Goal: Check status: Check status

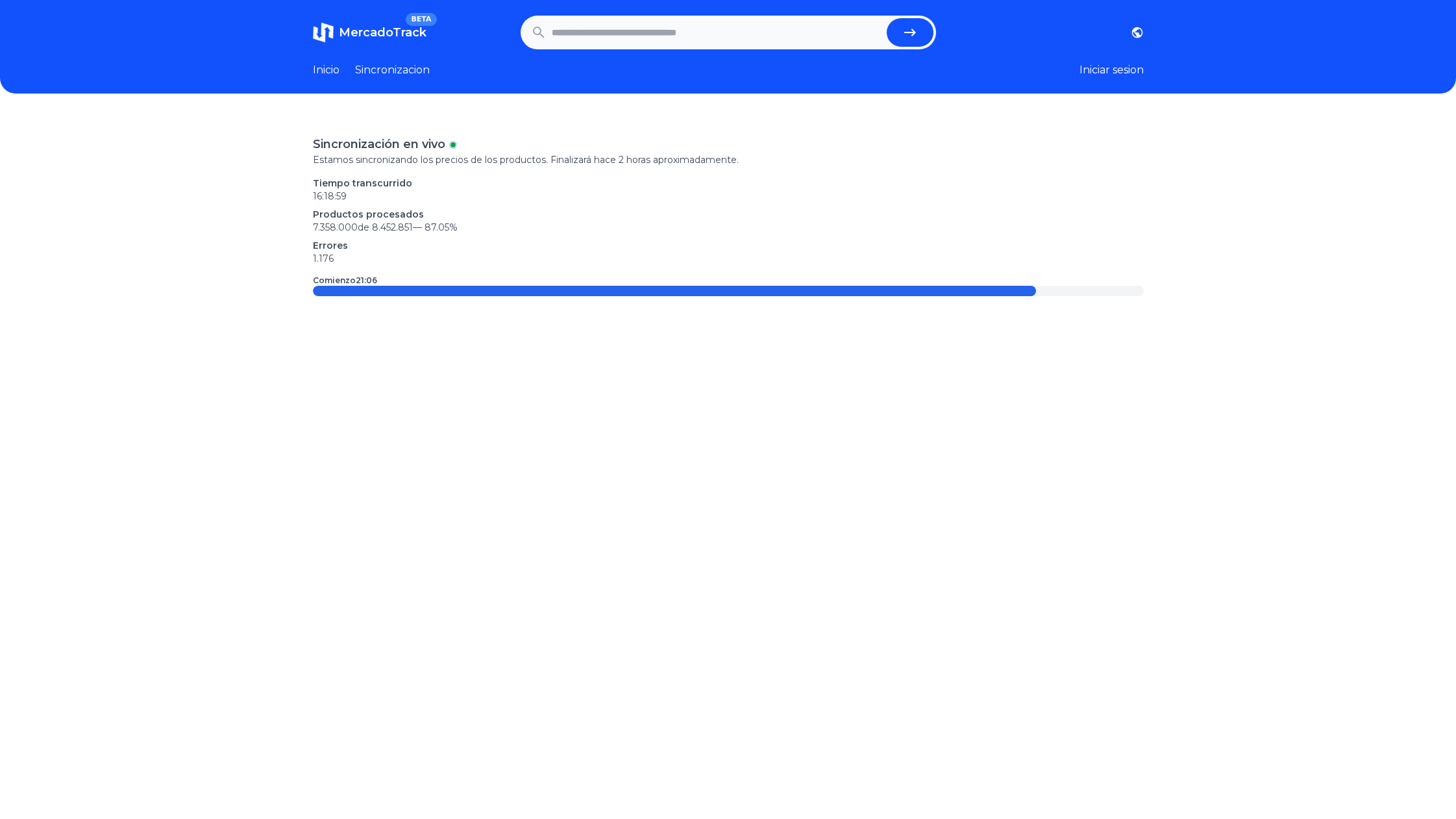
click at [416, 78] on header "MercadoTrack BETA [GEOGRAPHIC_DATA] [GEOGRAPHIC_DATA] [GEOGRAPHIC_DATA] [GEOGRA…" at bounding box center [728, 46] width 1456 height 93
click at [419, 74] on link "Sincronizacion" at bounding box center [391, 70] width 74 height 16
click at [414, 70] on link "Sincronizacion" at bounding box center [391, 70] width 74 height 16
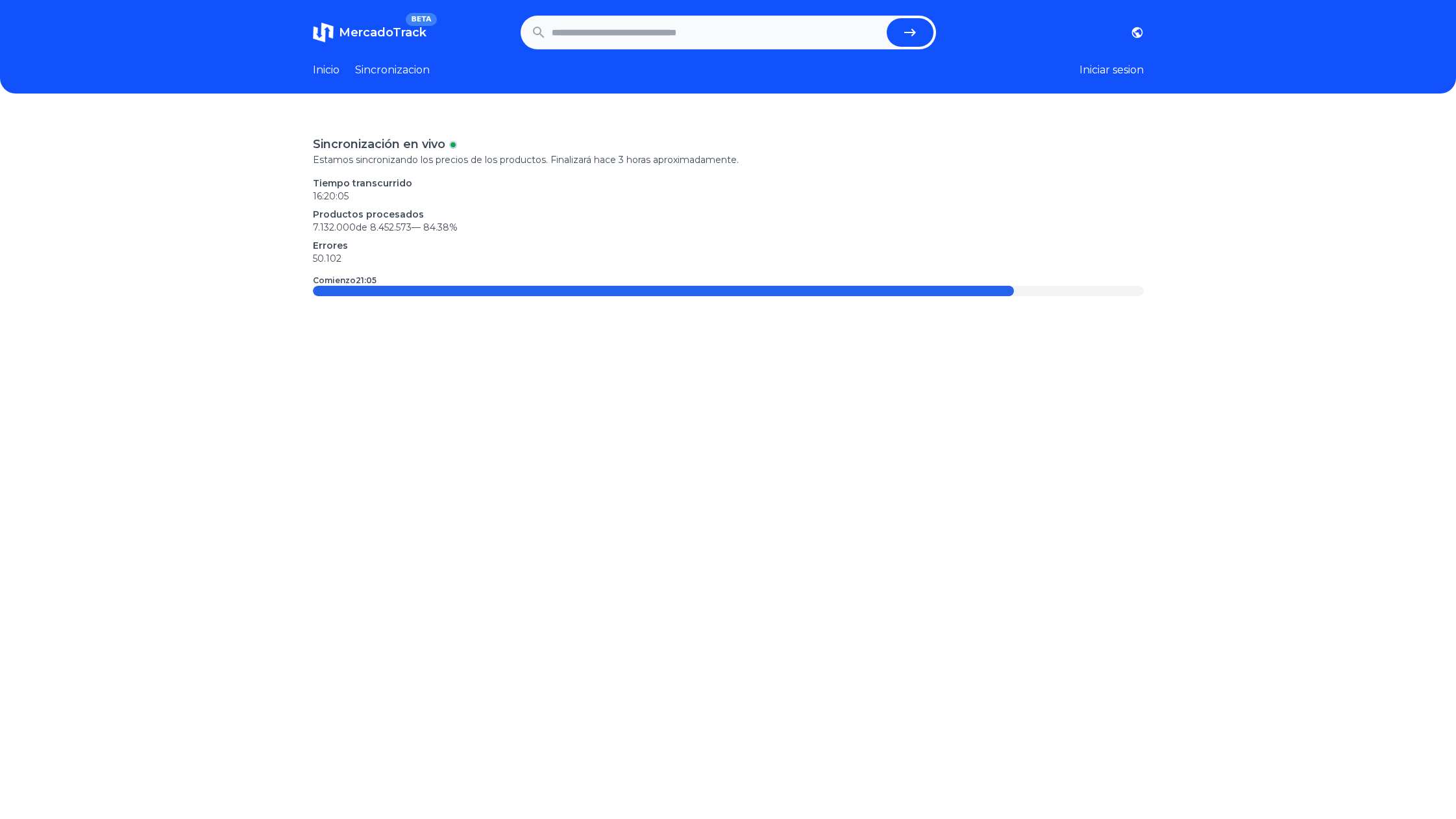
click at [336, 66] on link "Inicio" at bounding box center [326, 70] width 26 height 16
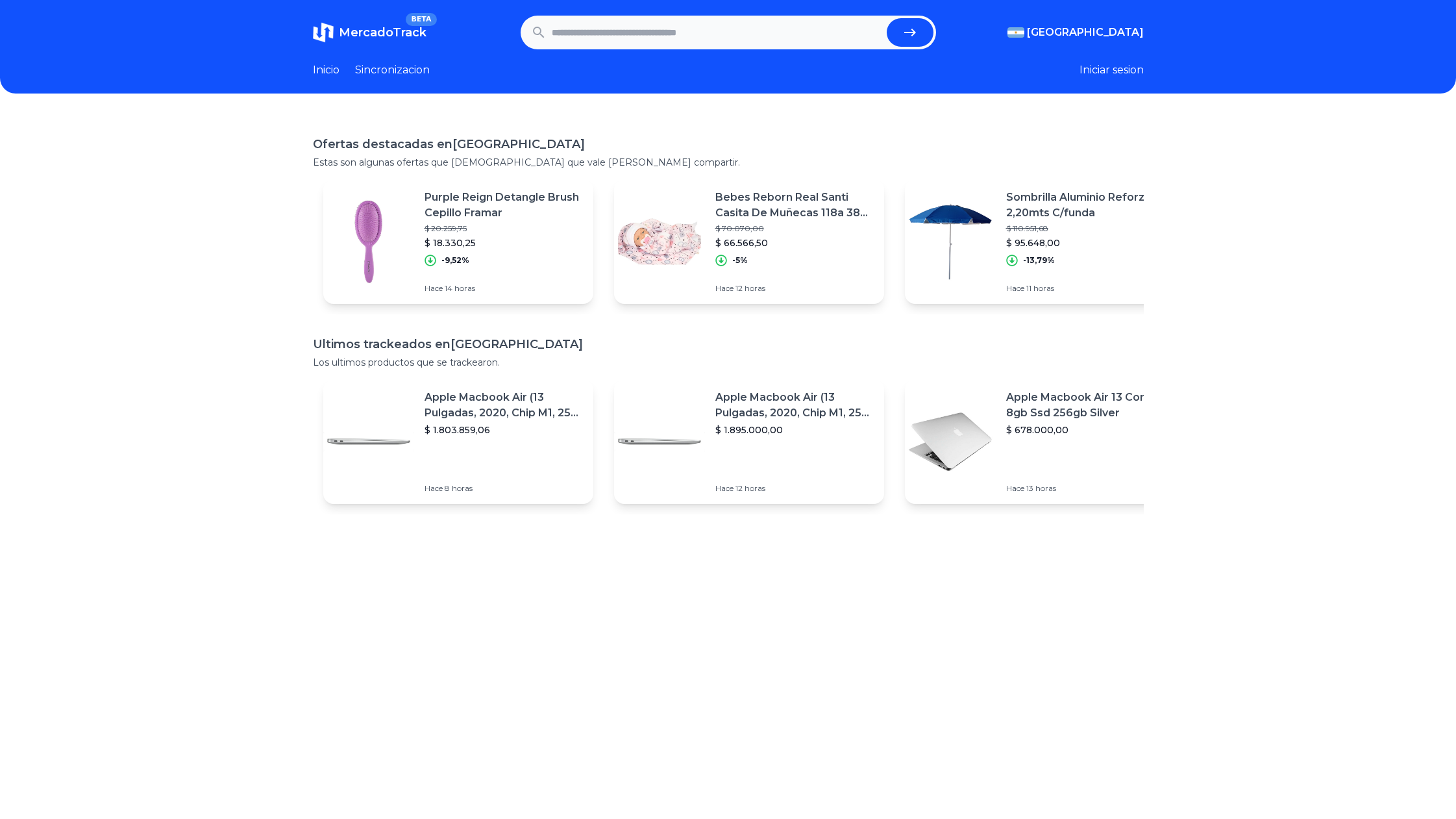
click at [705, 37] on input "text" at bounding box center [717, 32] width 330 height 28
type input "*****"
click at [886, 18] on button "submit" at bounding box center [910, 32] width 47 height 28
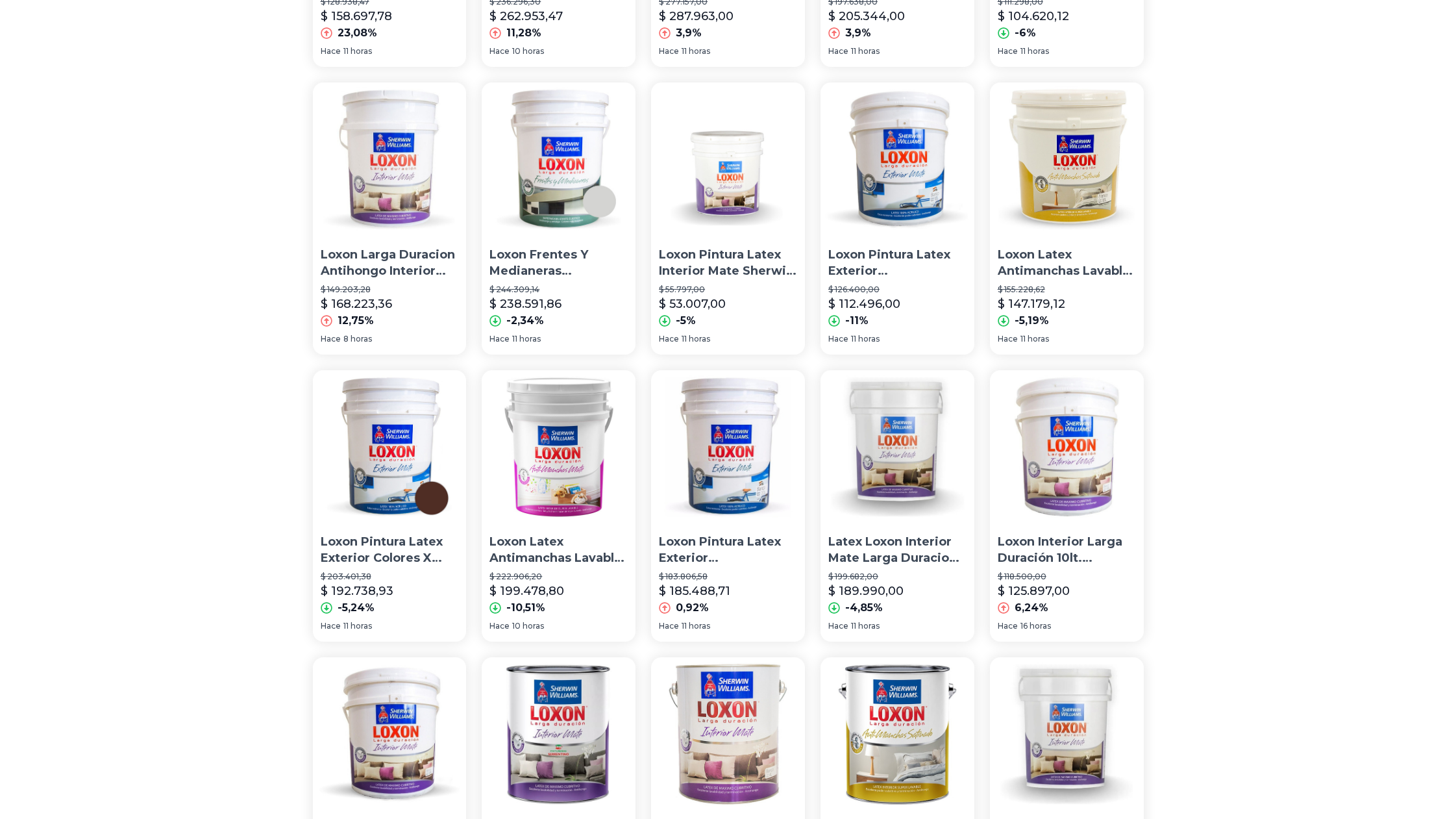
scroll to position [344, 0]
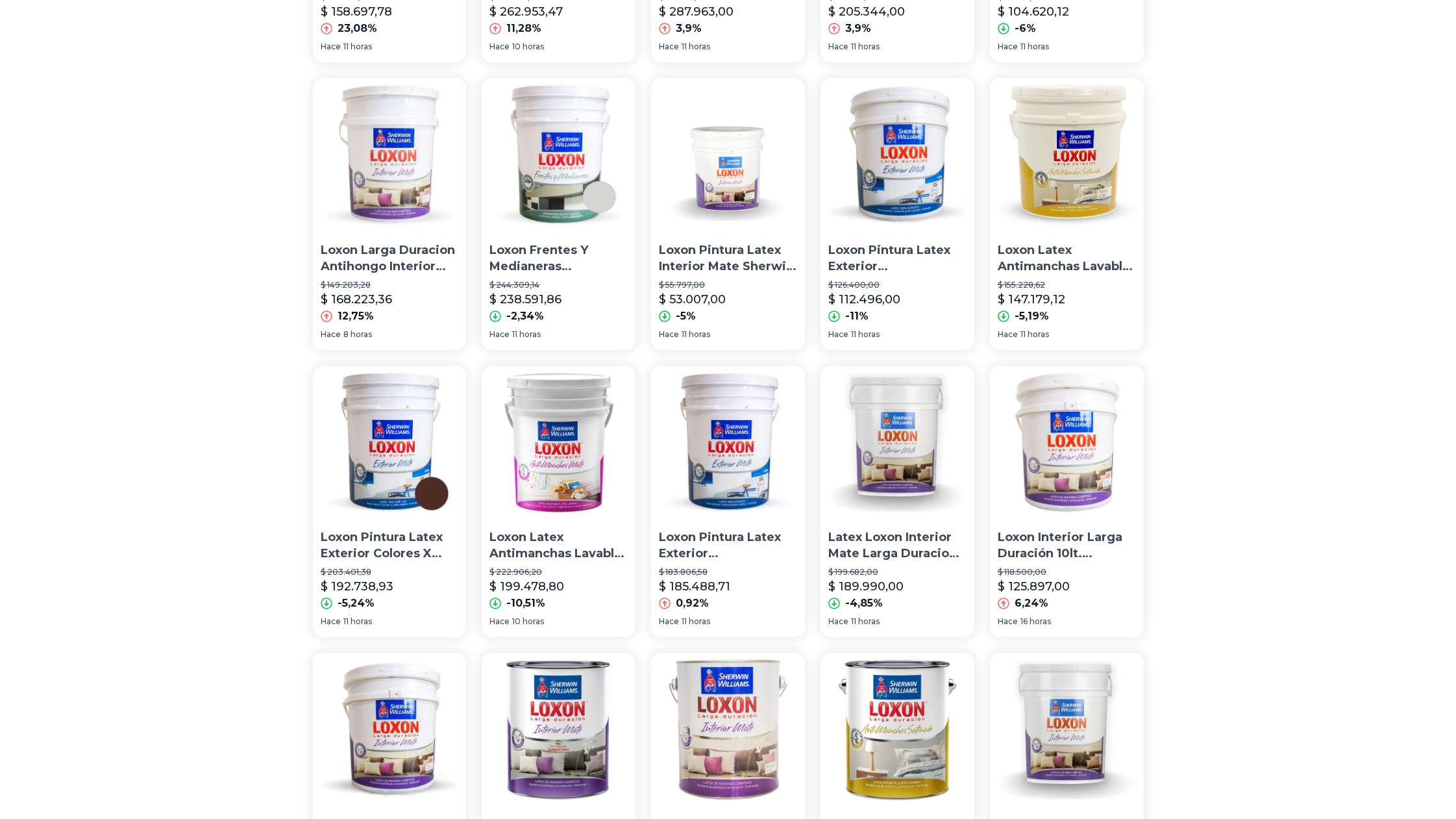
click at [388, 549] on p "Loxon Pintura Latex Exterior Colores X 20lts [PERSON_NAME] - Prestigio" at bounding box center [389, 545] width 139 height 32
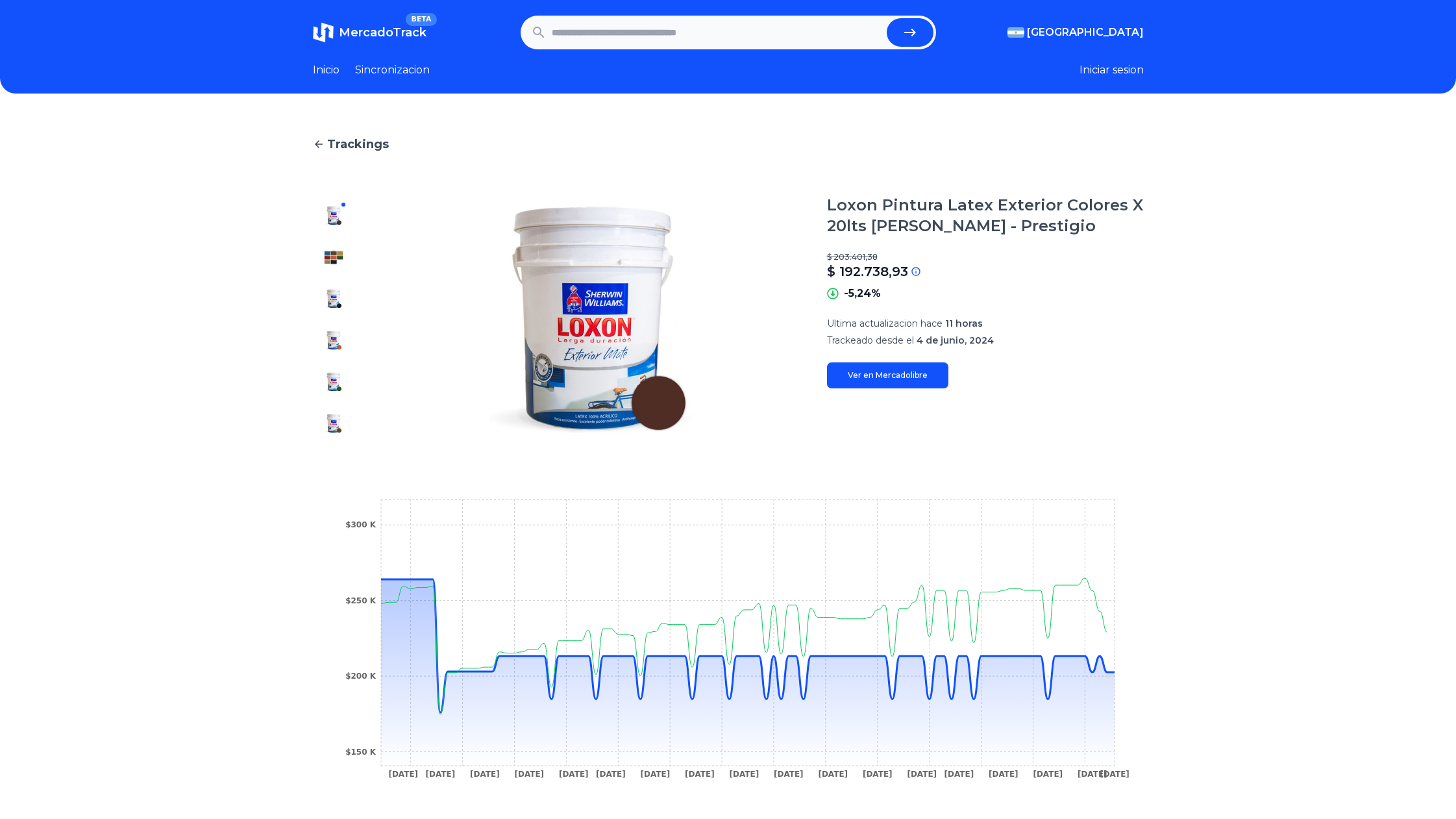
click at [337, 297] on img at bounding box center [334, 299] width 21 height 21
type input "*****"
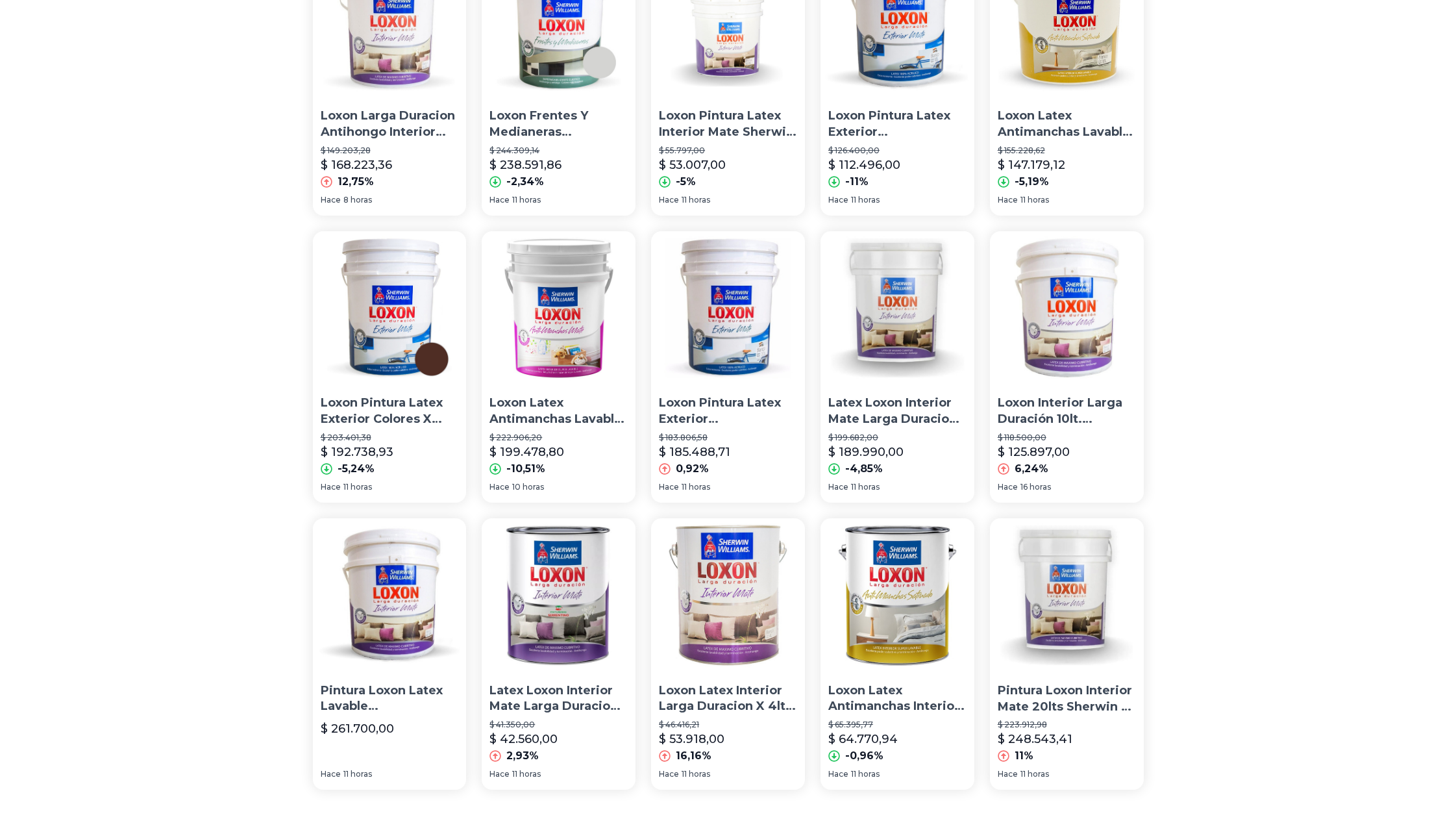
scroll to position [479, 0]
click at [725, 308] on img at bounding box center [727, 307] width 154 height 154
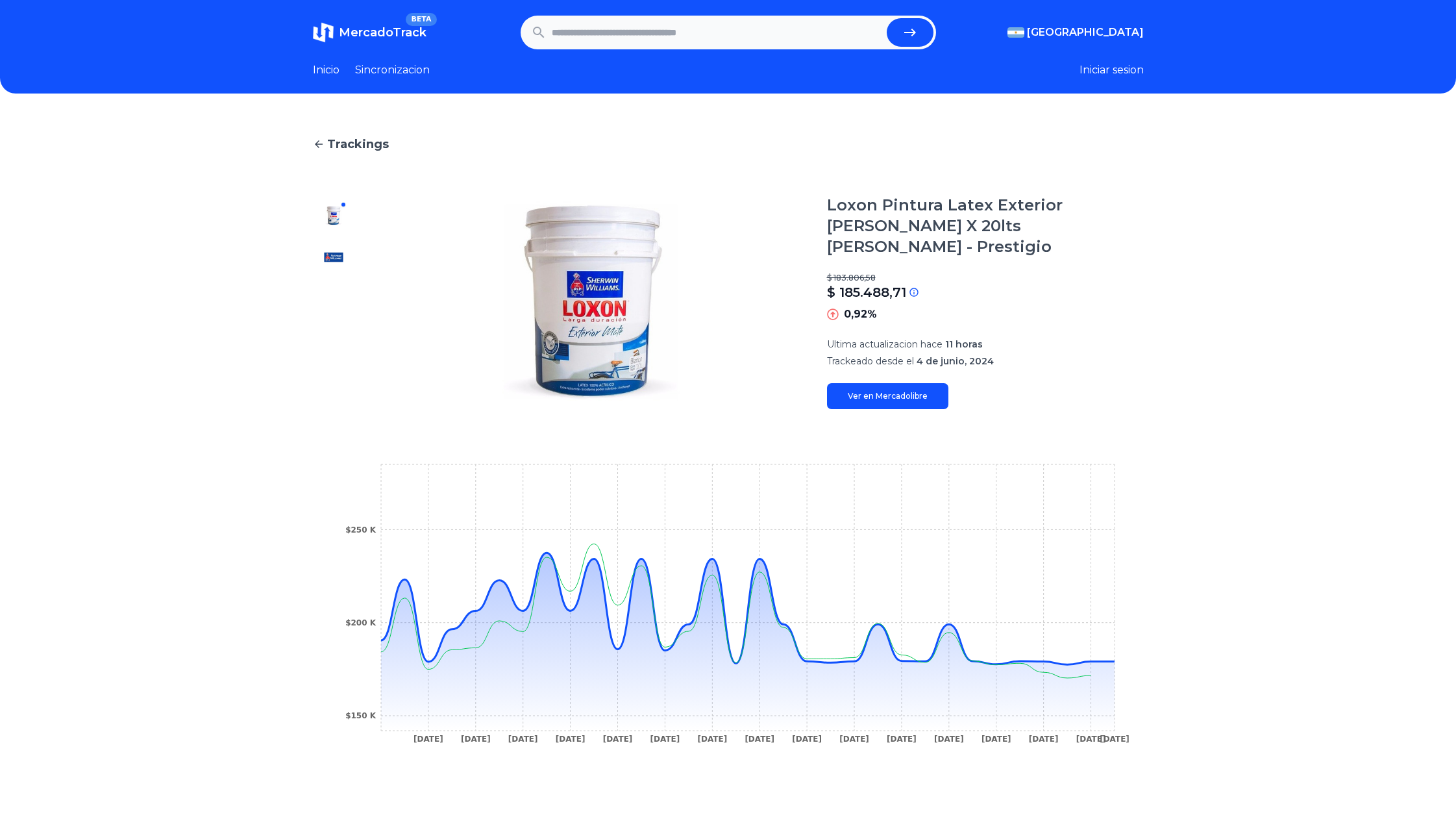
click at [319, 141] on icon at bounding box center [319, 144] width 8 height 8
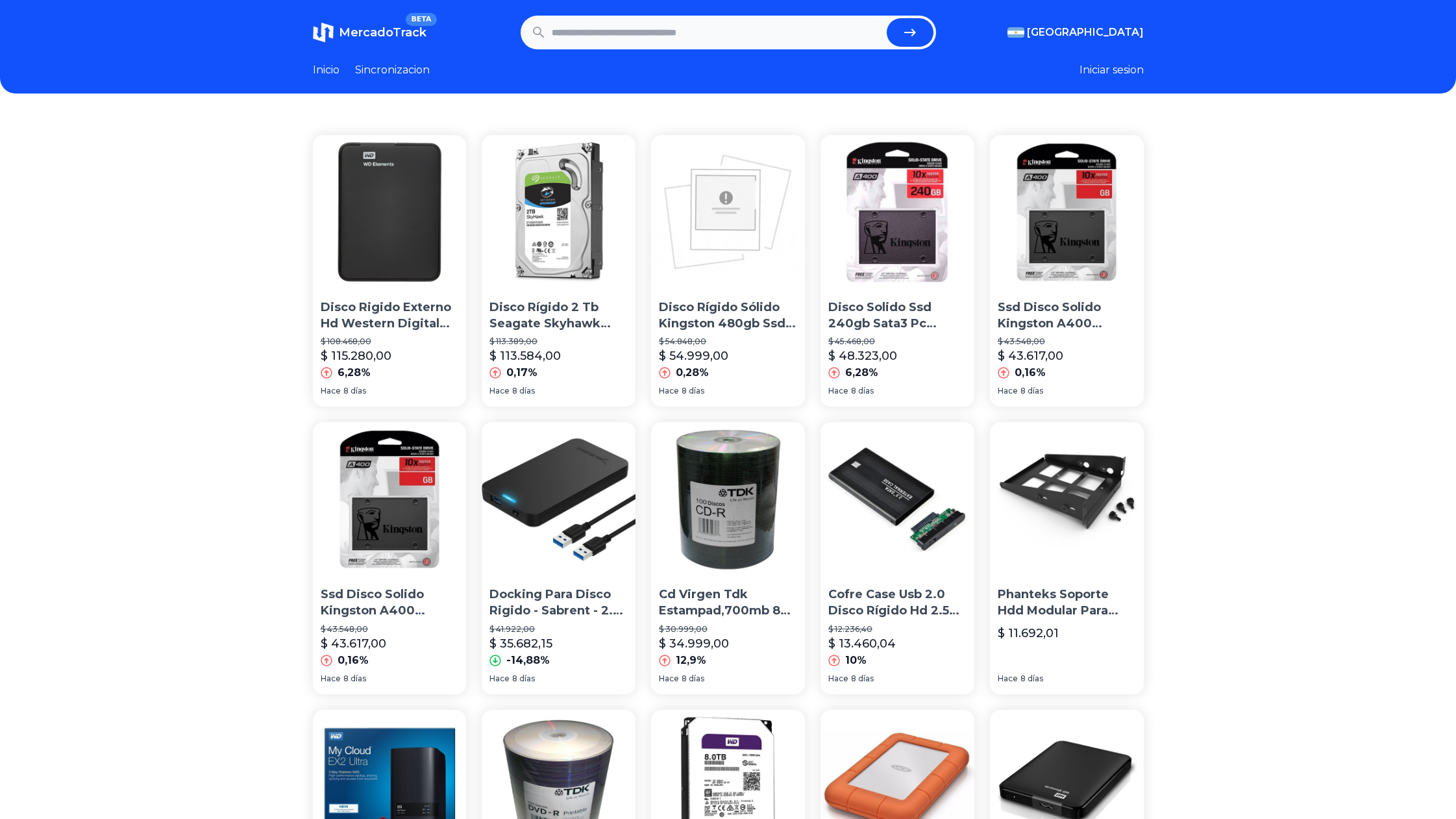
click at [405, 75] on link "Sincronizacion" at bounding box center [391, 70] width 74 height 16
